Goal: Task Accomplishment & Management: Use online tool/utility

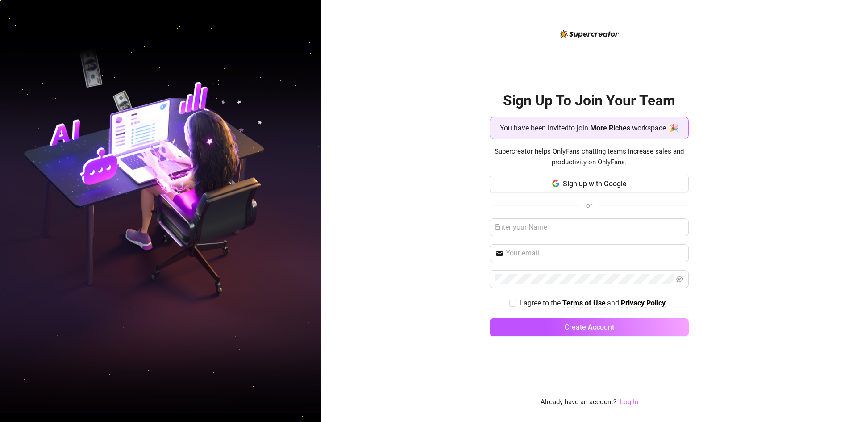
click at [630, 402] on link "Log In" at bounding box center [629, 402] width 18 height 8
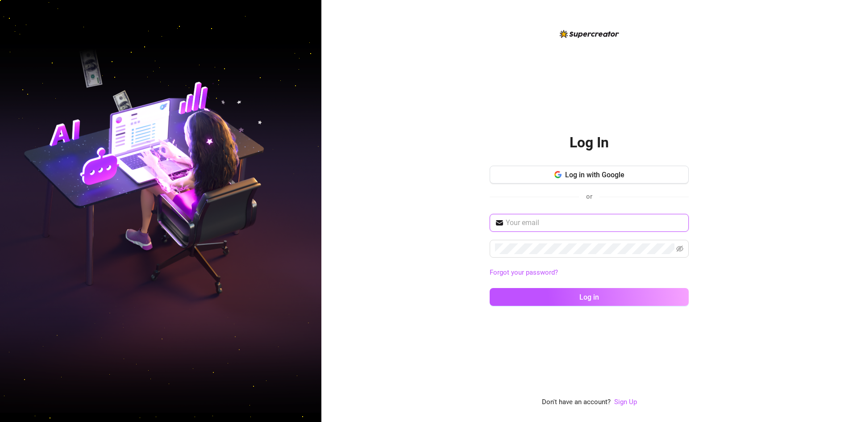
click at [566, 228] on input "text" at bounding box center [595, 222] width 178 height 11
click at [398, 196] on div "Log In Log in with Google or Forgot your password? Log in Don't have an account…" at bounding box center [588, 211] width 535 height 422
click at [566, 175] on span "Log in with Google" at bounding box center [594, 174] width 59 height 8
click at [664, 130] on div "Log In Log in with Google or Forgot your password? Log in" at bounding box center [589, 217] width 199 height 192
click at [535, 226] on input "text" at bounding box center [595, 222] width 178 height 11
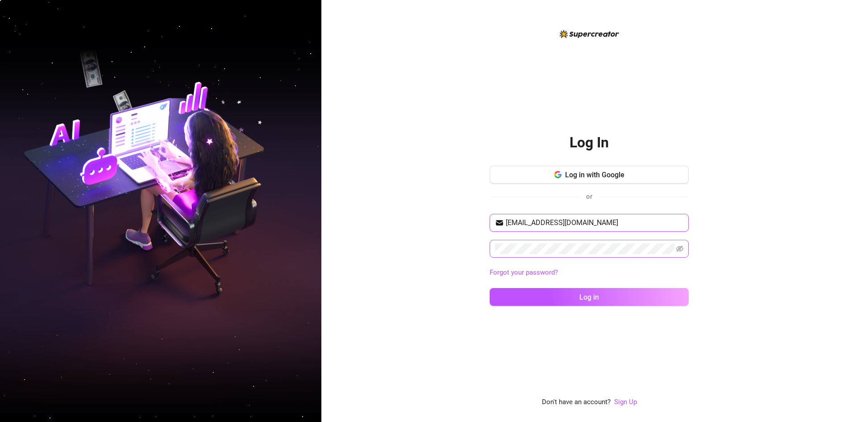
type input "r.daleebelen@gmail.com"
click at [678, 249] on icon "eye-invisible" at bounding box center [679, 248] width 7 height 6
click at [537, 303] on button "Log in" at bounding box center [589, 297] width 199 height 18
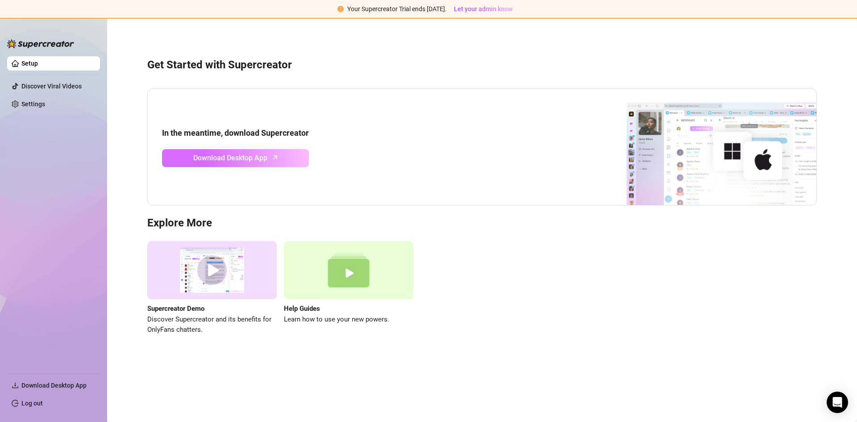
click at [262, 166] on link "Download Desktop App" at bounding box center [235, 158] width 147 height 18
